Goal: Task Accomplishment & Management: Use online tool/utility

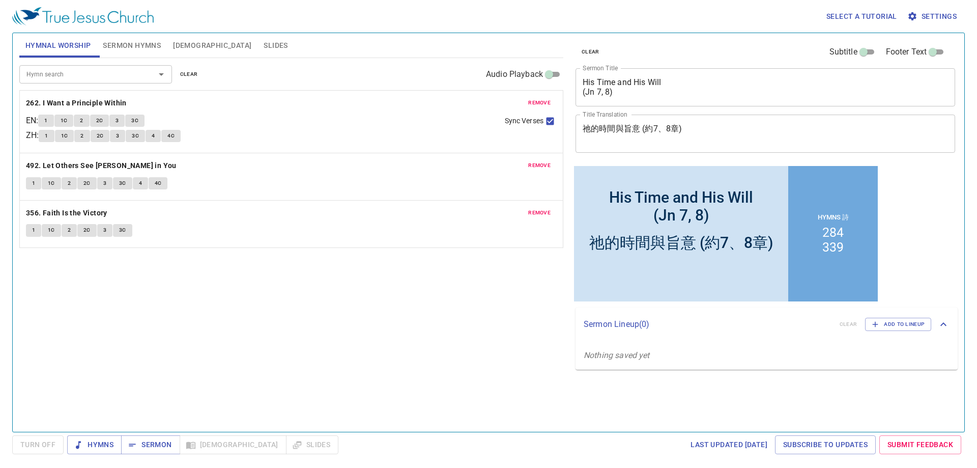
click at [533, 110] on div "remove 262. I Want a Principle Within EN : 1 1C 2 2C 3 3C ZH : 1 1C 2 2C 3 3C 4…" at bounding box center [291, 122] width 543 height 62
click at [534, 102] on span "remove" at bounding box center [539, 102] width 22 height 9
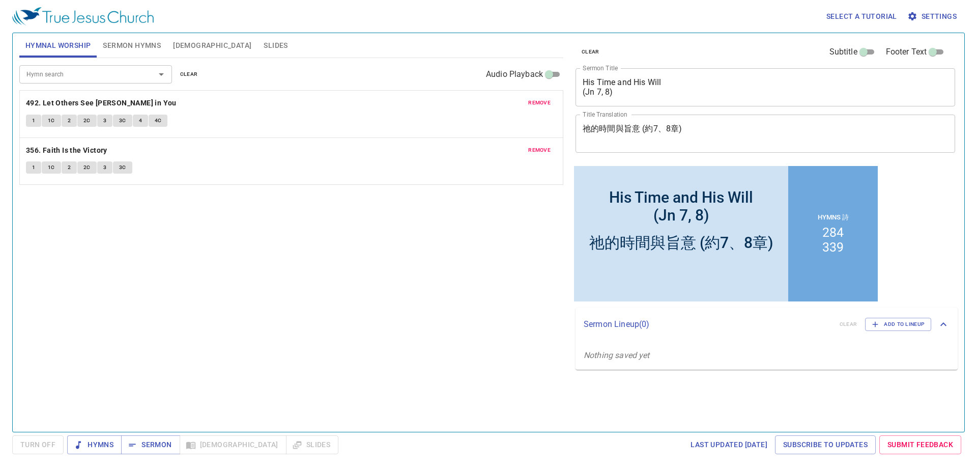
click at [534, 102] on span "remove" at bounding box center [539, 102] width 22 height 9
drag, startPoint x: 534, startPoint y: 102, endPoint x: 529, endPoint y: 106, distance: 7.2
click at [534, 101] on span "remove" at bounding box center [539, 102] width 22 height 9
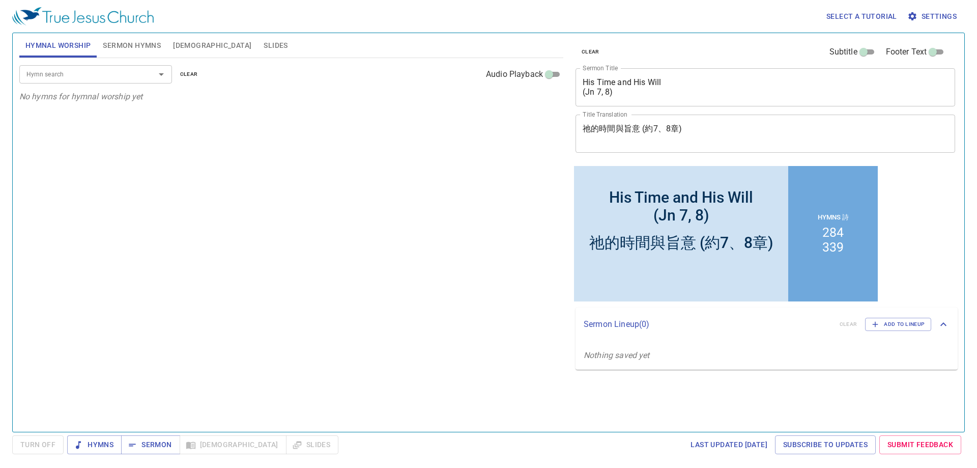
click at [110, 76] on input "Hymn search" at bounding box center [80, 74] width 117 height 12
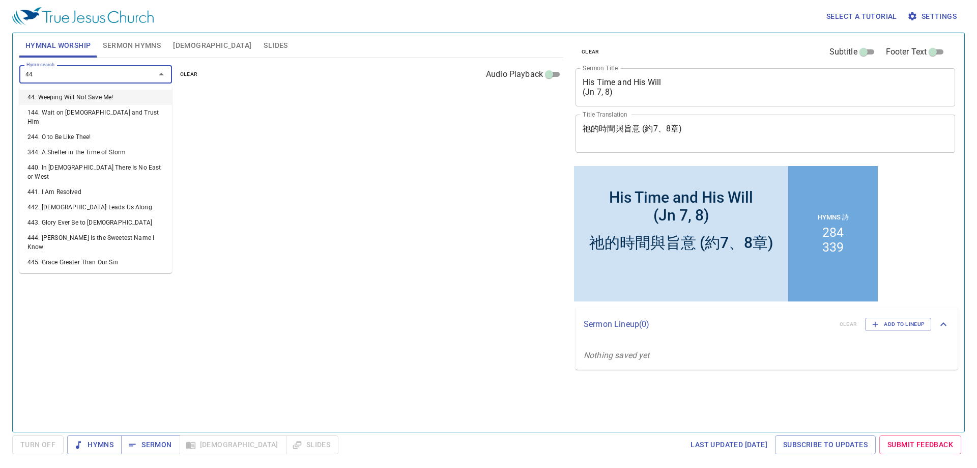
type input "444"
type input "446"
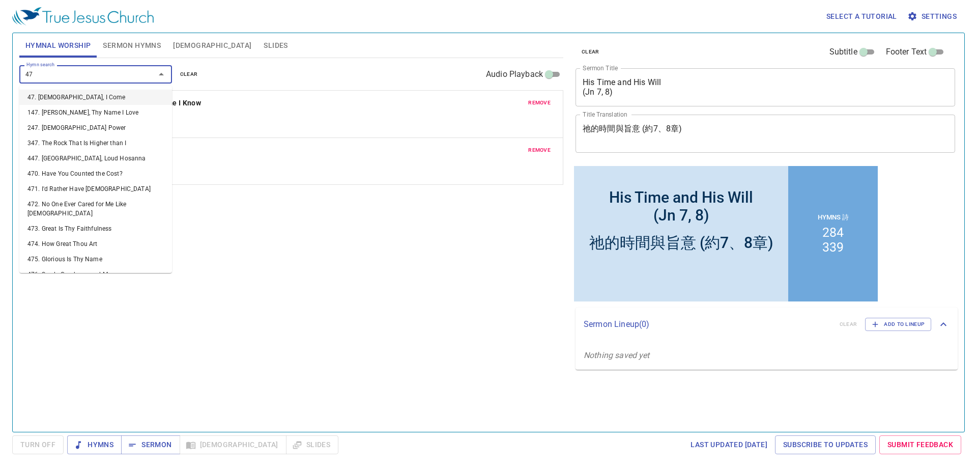
type input "473"
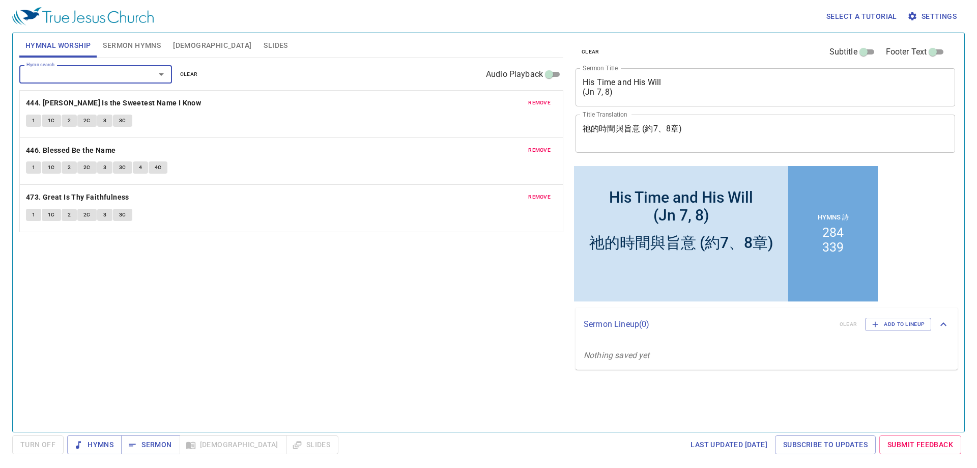
click at [108, 36] on button "Sermon Hymns" at bounding box center [132, 45] width 70 height 24
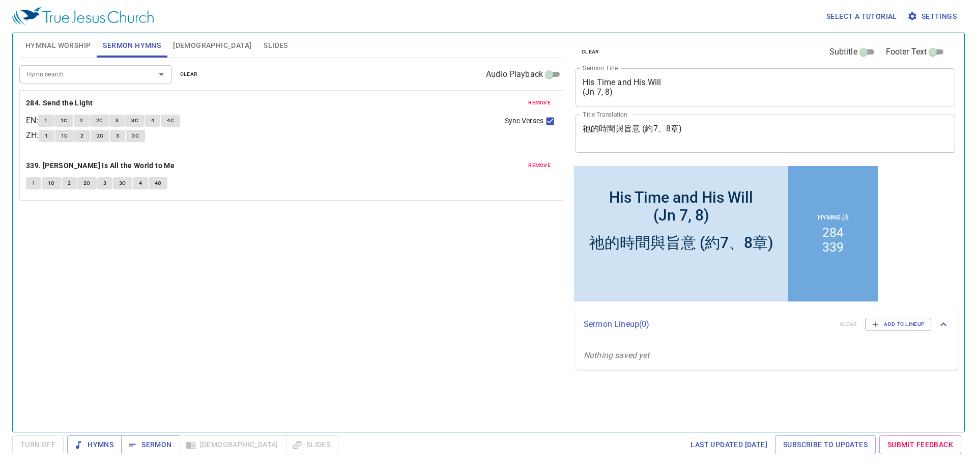
click at [176, 42] on span "[DEMOGRAPHIC_DATA]" at bounding box center [212, 45] width 78 height 13
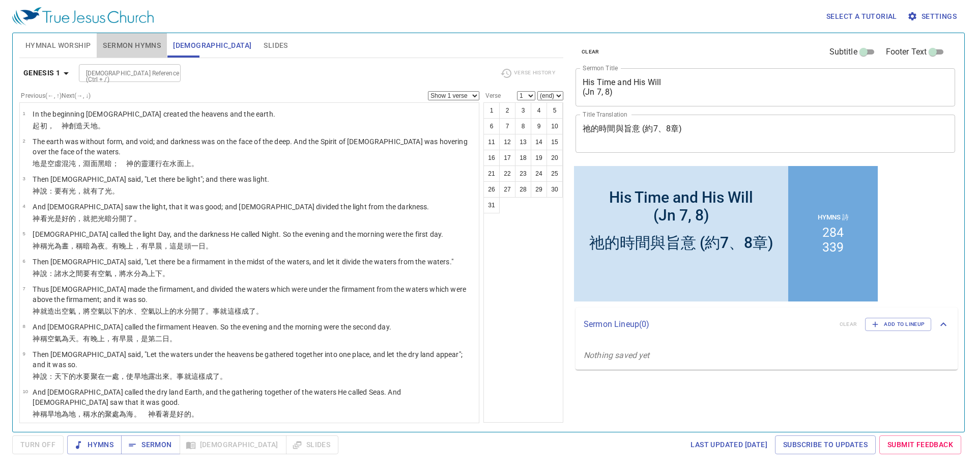
click at [105, 43] on span "Sermon Hymns" at bounding box center [132, 45] width 58 height 13
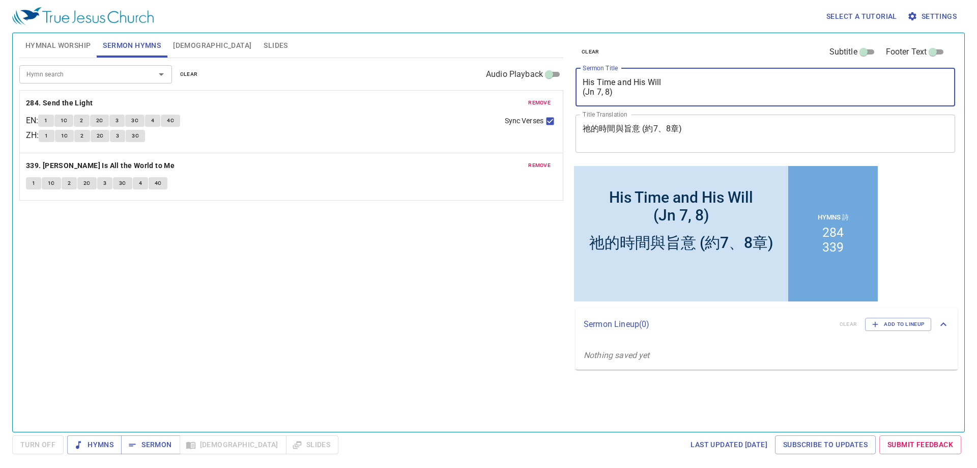
click at [606, 88] on textarea "His Time and His Will (Jn 7, 8)" at bounding box center [765, 86] width 365 height 19
paste textarea "Crossing the Red Sea (1"
type textarea "Crossing the Red Sea (1)"
click at [639, 146] on div "祂的時間與旨意 (約7、8章) x Title Translation" at bounding box center [766, 134] width 380 height 38
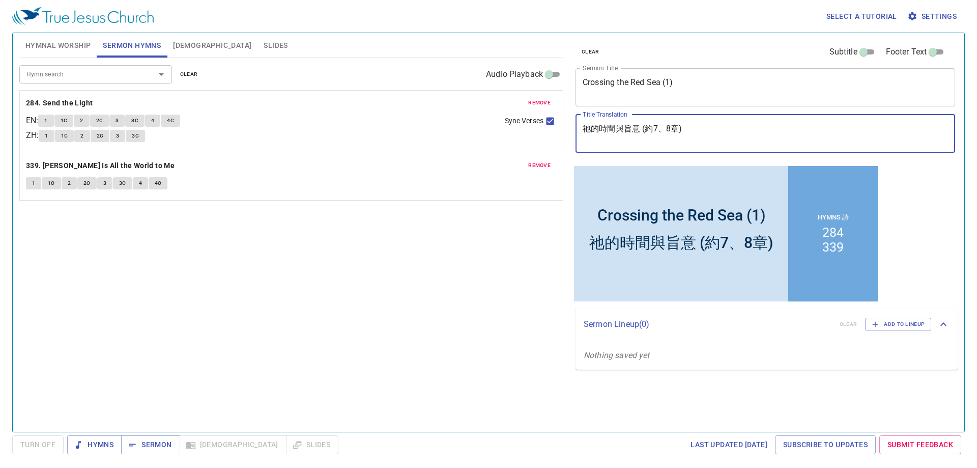
paste textarea "過紅海 (I"
type textarea "過紅海 (I)"
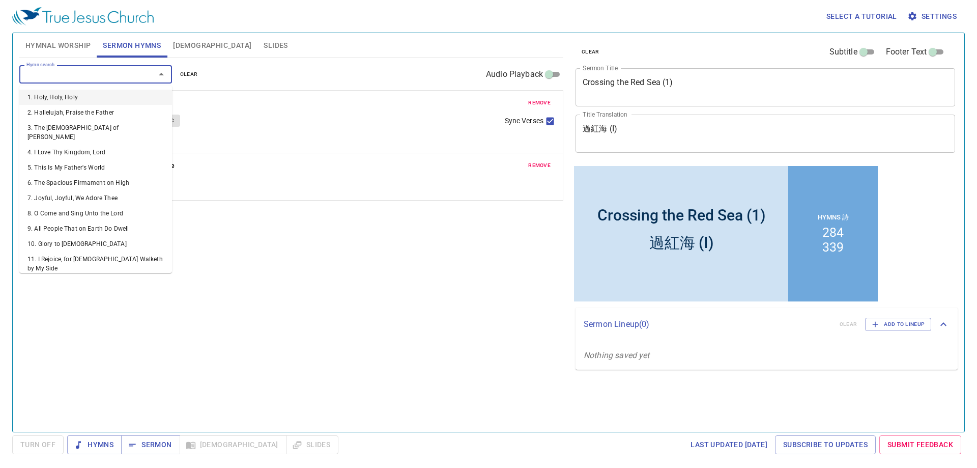
click at [110, 76] on input "Hymn search" at bounding box center [80, 74] width 117 height 12
type input "403"
type input "402"
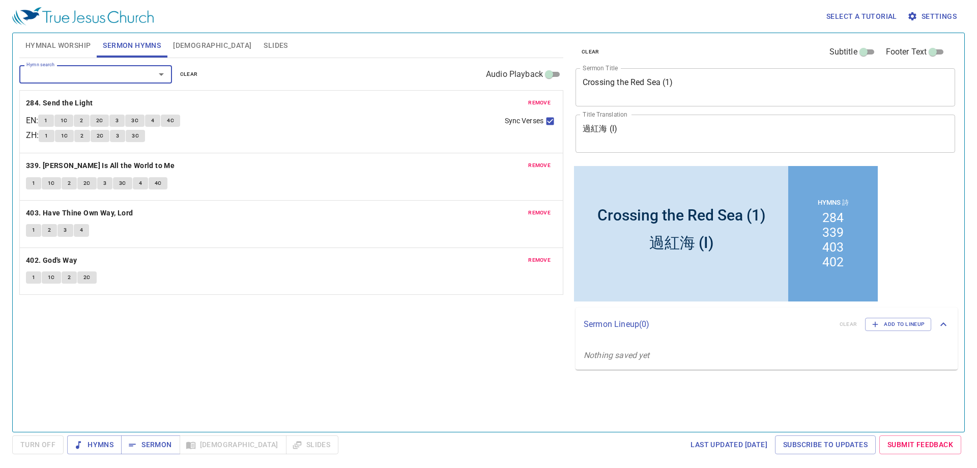
click at [538, 97] on button "remove" at bounding box center [539, 103] width 35 height 12
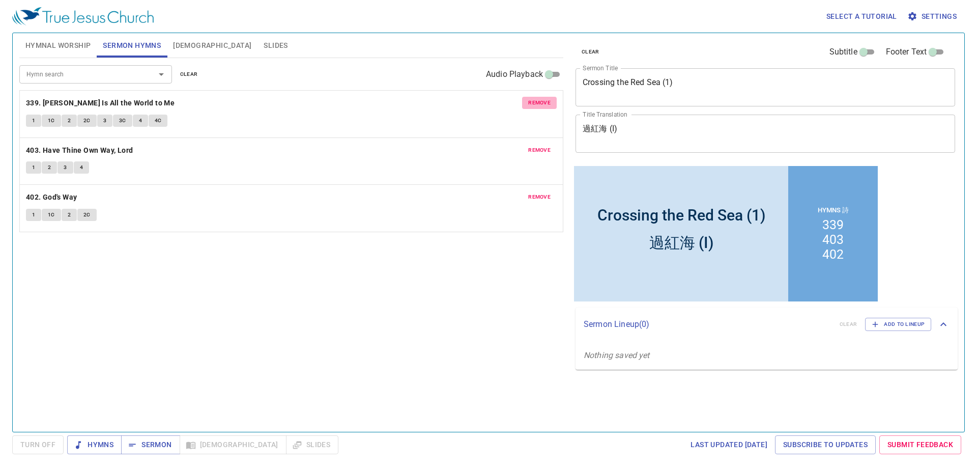
click at [538, 97] on button "remove" at bounding box center [539, 103] width 35 height 12
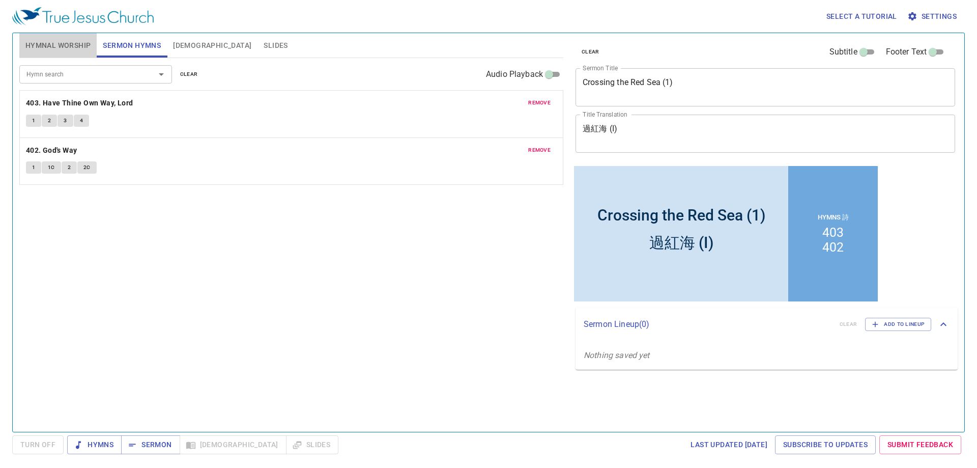
click at [80, 54] on button "Hymnal Worship" at bounding box center [58, 45] width 78 height 24
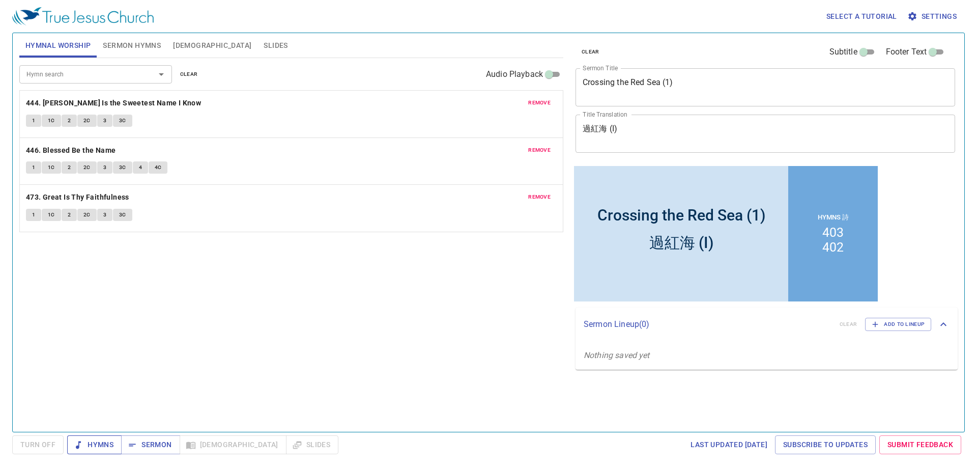
click at [83, 438] on button "Hymns" at bounding box center [94, 444] width 54 height 19
click at [357, 316] on div "Hymn search Hymn search clear Audio Playback remove 444. Jesus Is the Sweetest …" at bounding box center [291, 240] width 544 height 365
click at [137, 50] on span "Sermon Hymns" at bounding box center [132, 45] width 58 height 13
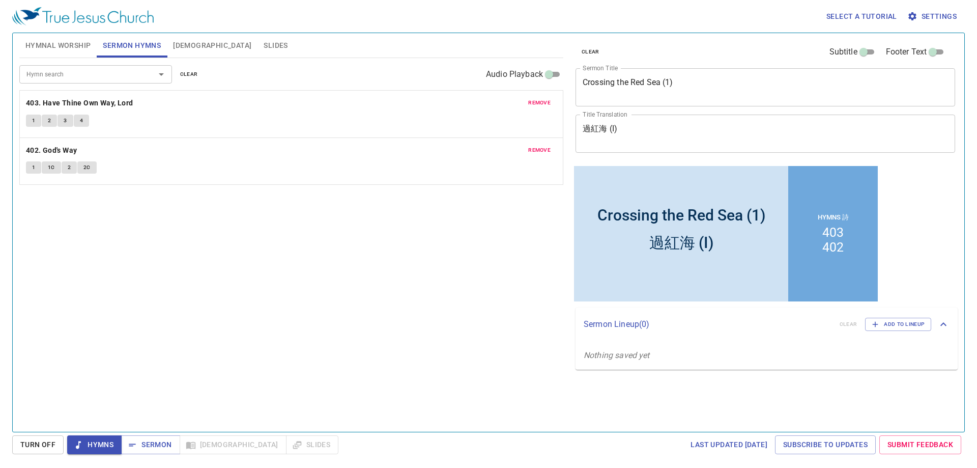
click at [49, 42] on span "Hymnal Worship" at bounding box center [58, 45] width 66 height 13
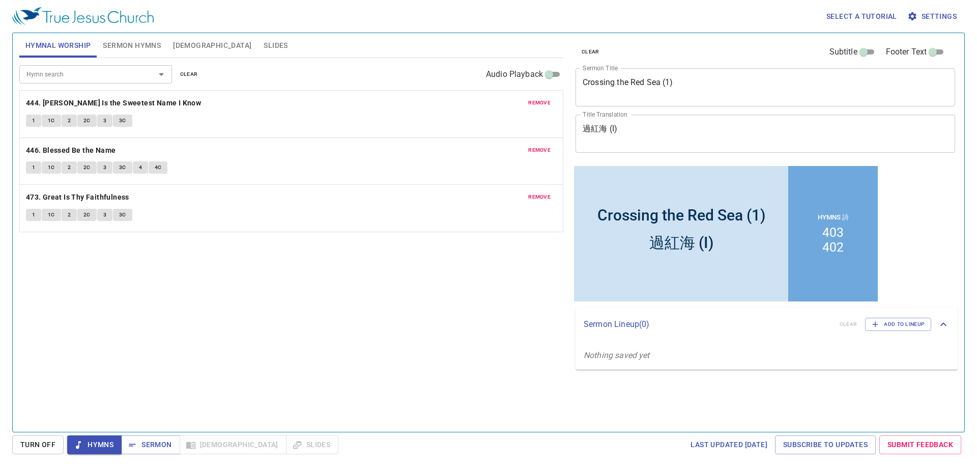
click at [275, 277] on div "Hymn search Hymn search clear Audio Playback remove 444. Jesus Is the Sweetest …" at bounding box center [291, 240] width 544 height 365
click at [35, 124] on span "1" at bounding box center [33, 120] width 3 height 9
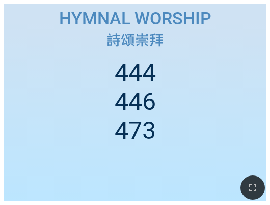
drag, startPoint x: 253, startPoint y: 188, endPoint x: 301, endPoint y: 248, distance: 76.8
click at [253, 188] on icon "button" at bounding box center [252, 188] width 12 height 12
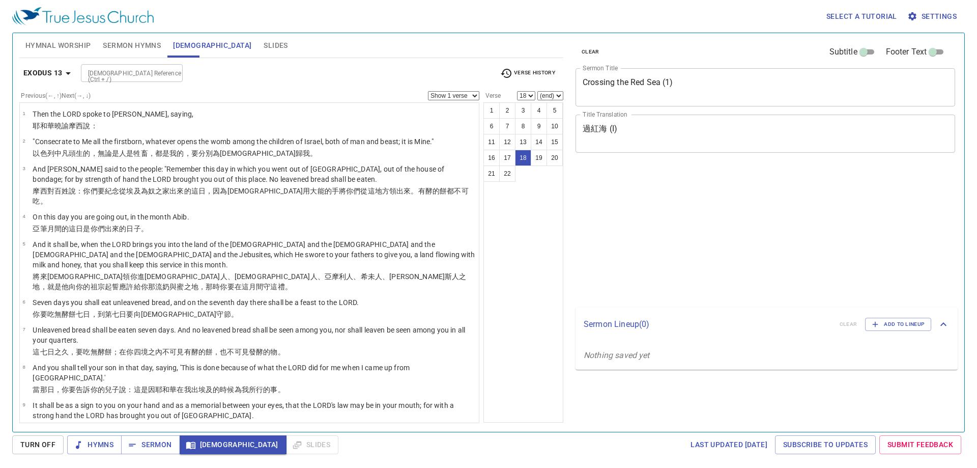
select select "18"
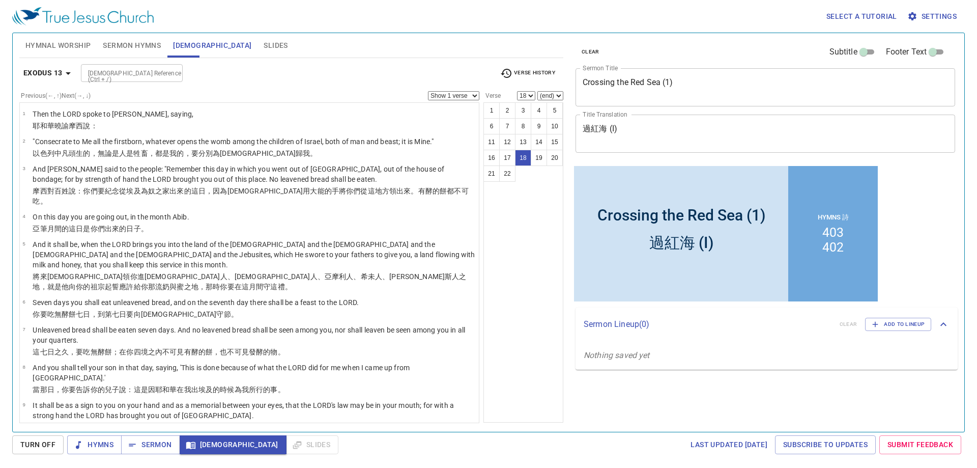
scroll to position [415, 0]
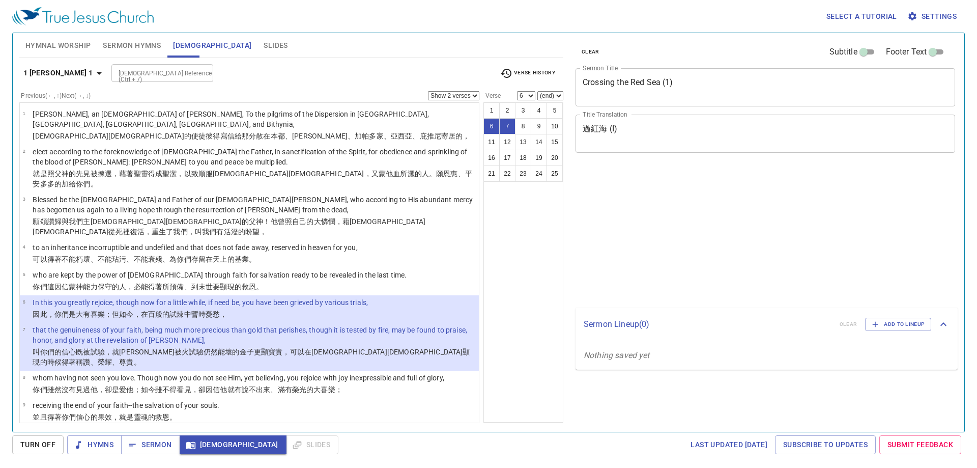
select select "2"
select select "6"
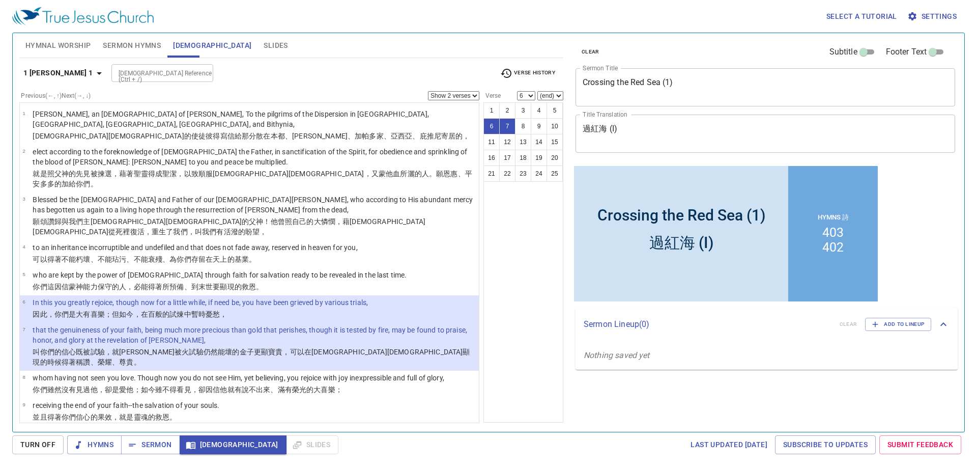
scroll to position [16, 0]
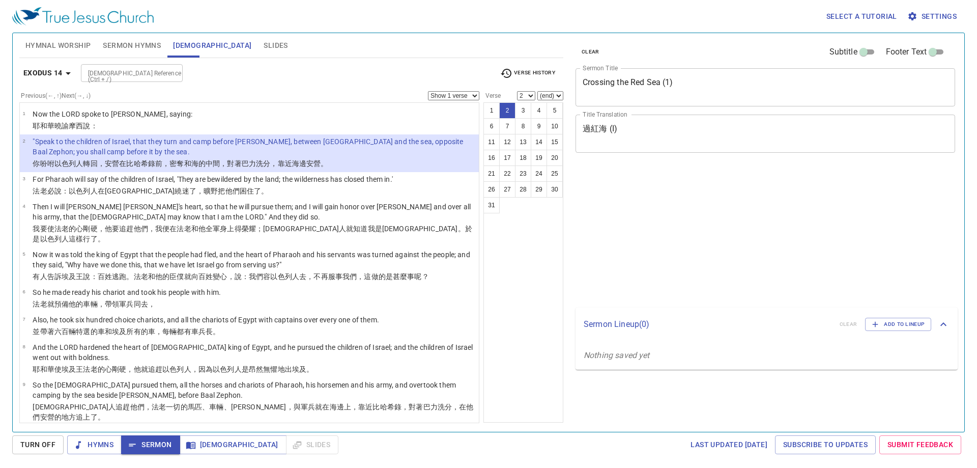
select select "2"
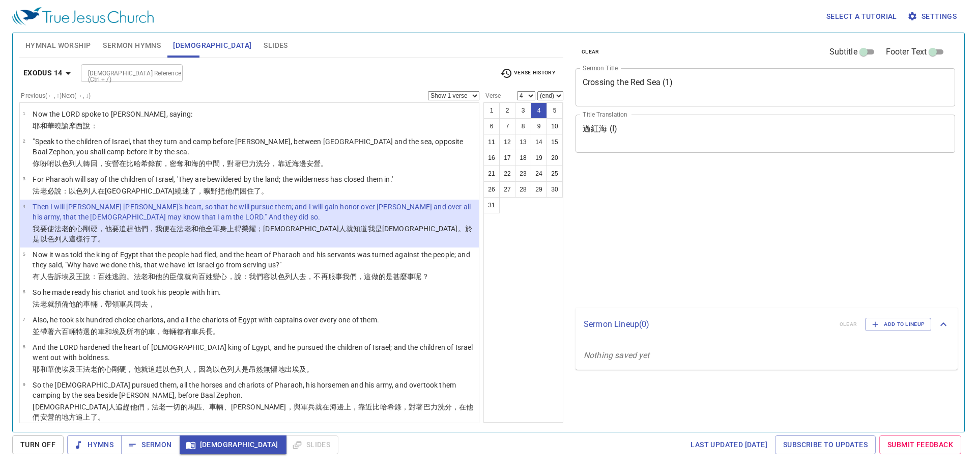
select select "4"
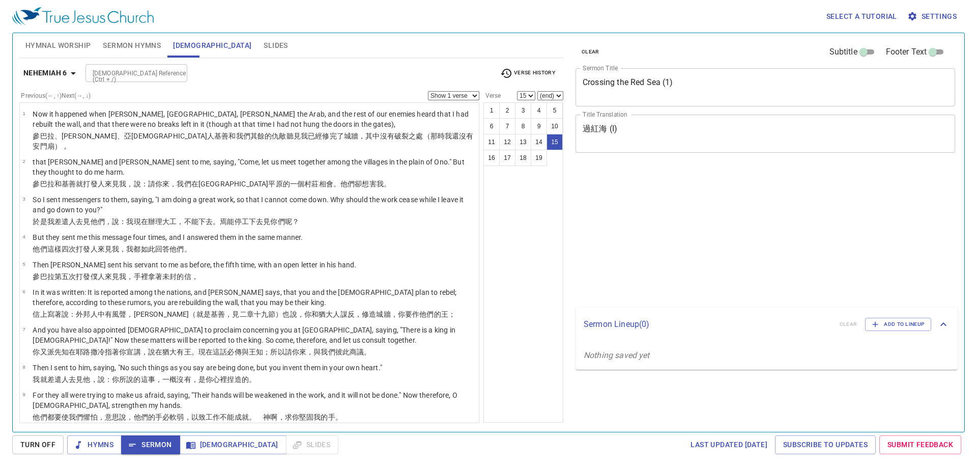
select select "15"
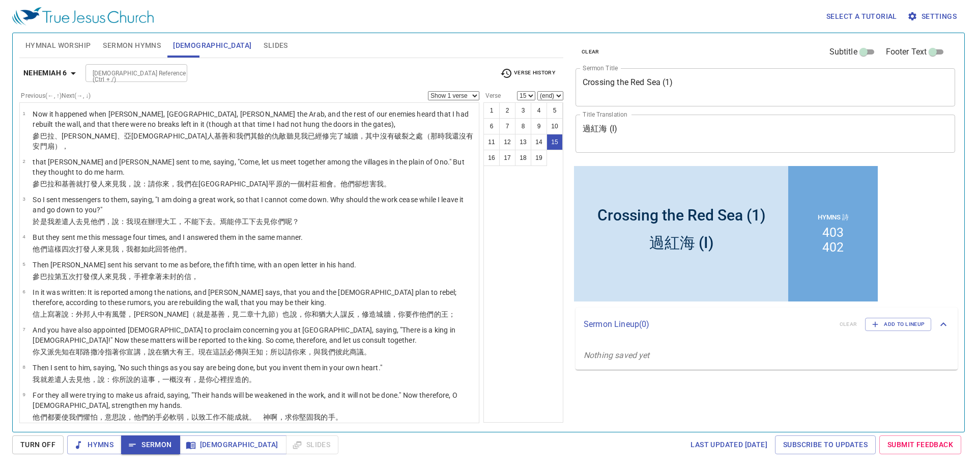
scroll to position [353, 0]
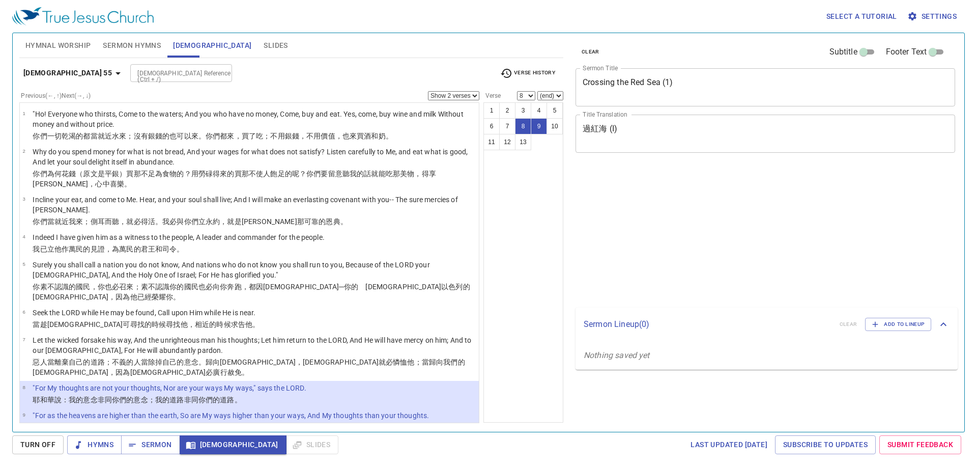
select select "2"
select select "8"
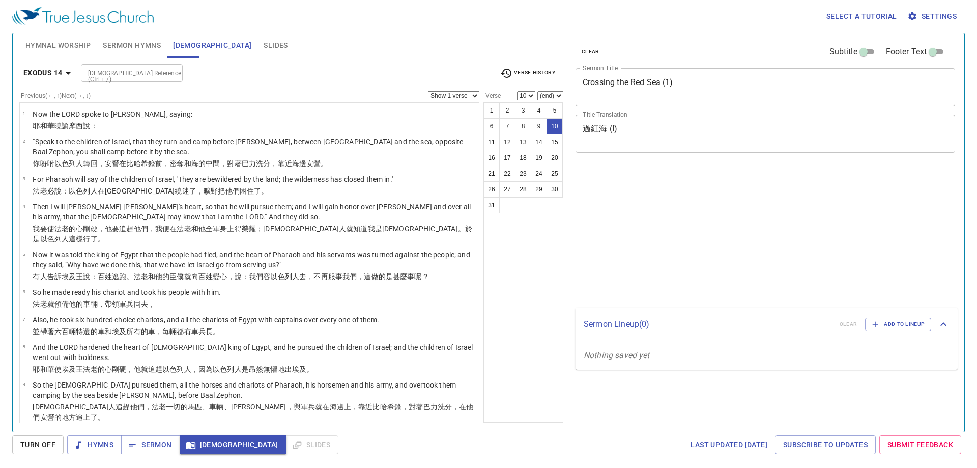
select select "10"
select select "3"
select select "10"
